Goal: Information Seeking & Learning: Check status

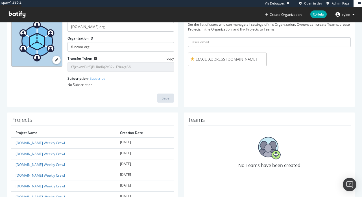
scroll to position [71, 0]
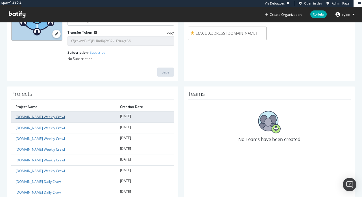
click at [62, 116] on link "[DOMAIN_NAME] Weekly Crawl" at bounding box center [40, 116] width 49 height 5
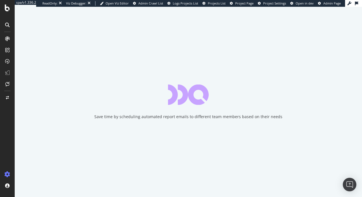
click at [7, 11] on icon at bounding box center [7, 8] width 5 height 7
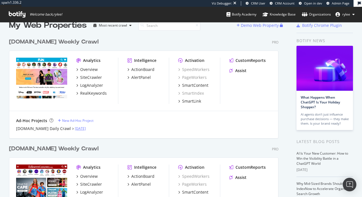
scroll to position [9, 0]
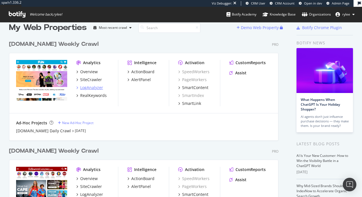
click at [96, 87] on div "LogAnalyzer" at bounding box center [91, 88] width 23 height 6
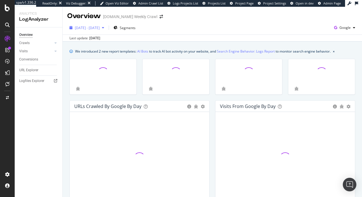
click at [91, 28] on span "[DATE] - [DATE]" at bounding box center [87, 27] width 25 height 5
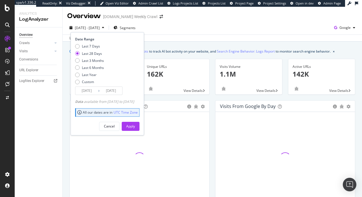
click at [93, 91] on input "[DATE]" at bounding box center [86, 91] width 23 height 8
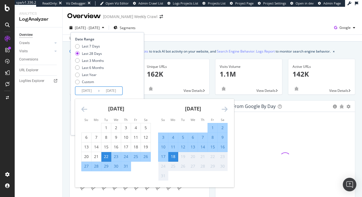
click at [80, 109] on div "[DATE] 1 2 3 4 5 6 7 8 9 10 11 12 13 14 15 16 17 18 19 20 21 22 23 24 25 26 27 …" at bounding box center [116, 135] width 77 height 72
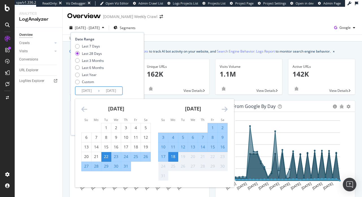
click at [82, 109] on icon "Move backward to switch to the previous month." at bounding box center [84, 108] width 6 height 7
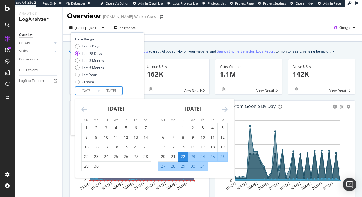
click at [82, 109] on icon "Move backward to switch to the previous month." at bounding box center [84, 108] width 6 height 7
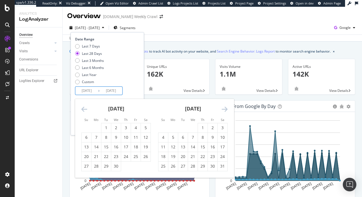
click at [82, 109] on icon "Move backward to switch to the previous month." at bounding box center [84, 108] width 6 height 7
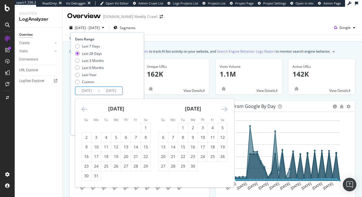
click at [82, 109] on icon "Move backward to switch to the previous month." at bounding box center [84, 108] width 6 height 7
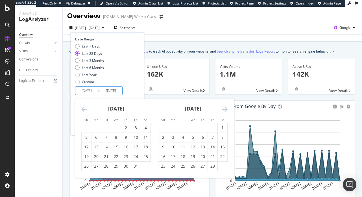
click at [82, 109] on icon "Move backward to switch to the previous month." at bounding box center [84, 108] width 6 height 7
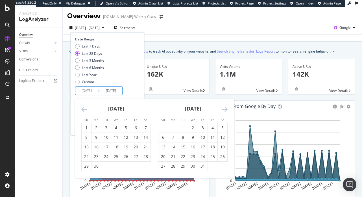
click at [82, 109] on icon "Move backward to switch to the previous month." at bounding box center [84, 108] width 6 height 7
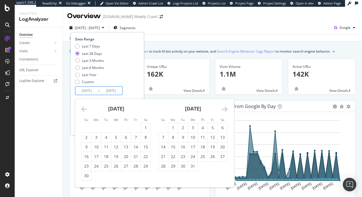
click at [82, 109] on icon "Move backward to switch to the previous month." at bounding box center [84, 108] width 6 height 7
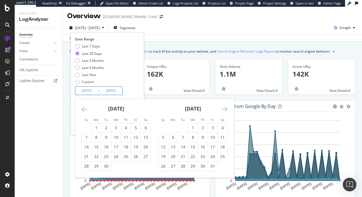
click at [82, 109] on icon "Move backward to switch to the previous month." at bounding box center [84, 108] width 6 height 7
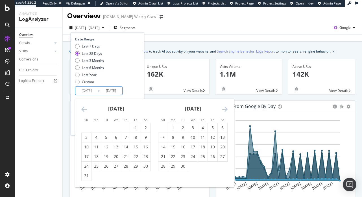
click at [82, 109] on icon "Move backward to switch to the previous month." at bounding box center [84, 108] width 6 height 7
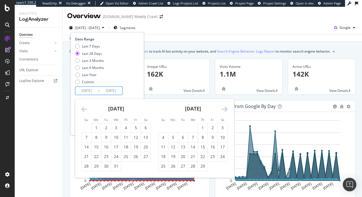
click at [82, 109] on icon "Move backward to switch to the previous month." at bounding box center [84, 108] width 6 height 7
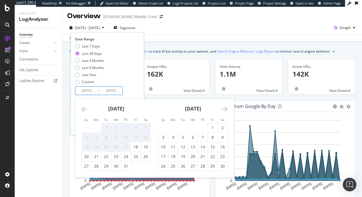
click at [82, 109] on icon "Move backward to switch to the previous month." at bounding box center [84, 108] width 6 height 7
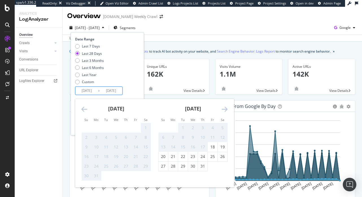
click at [82, 109] on icon "Move backward to switch to the previous month." at bounding box center [84, 108] width 6 height 7
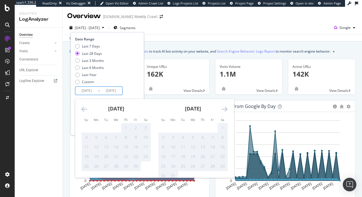
click at [82, 109] on icon "Move backward to switch to the previous month." at bounding box center [84, 108] width 6 height 7
click at [220, 107] on div "[DATE]" at bounding box center [192, 111] width 69 height 24
click at [223, 107] on icon "Move forward to switch to the next month." at bounding box center [224, 108] width 6 height 7
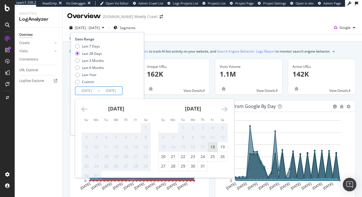
click at [213, 146] on div "18" at bounding box center [213, 147] width 10 height 6
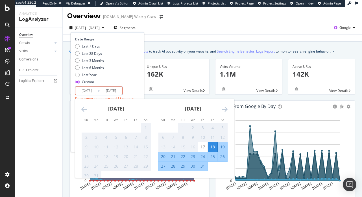
type input "[DATE]"
click at [201, 146] on div "17" at bounding box center [203, 147] width 10 height 6
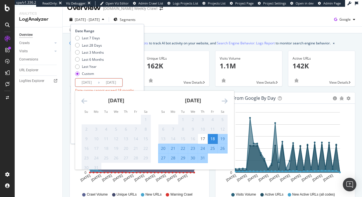
scroll to position [11, 0]
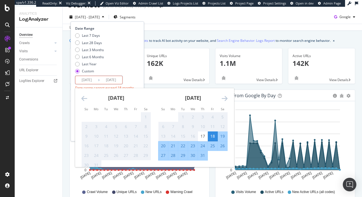
click at [138, 76] on div "Date Range Last 7 Days Last 28 Days Last 3 Months Last 6 Months Last Year Custo…" at bounding box center [106, 63] width 63 height 75
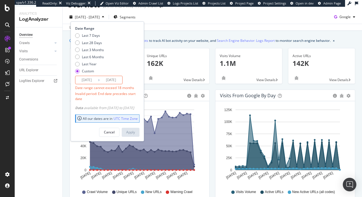
click at [79, 118] on icon at bounding box center [79, 118] width 4 height 0
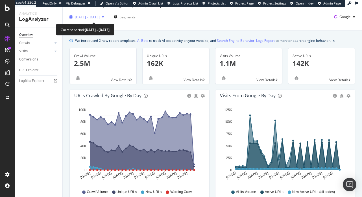
click at [96, 19] on span "[DATE] - [DATE]" at bounding box center [87, 17] width 25 height 5
